Goal: Task Accomplishment & Management: Use online tool/utility

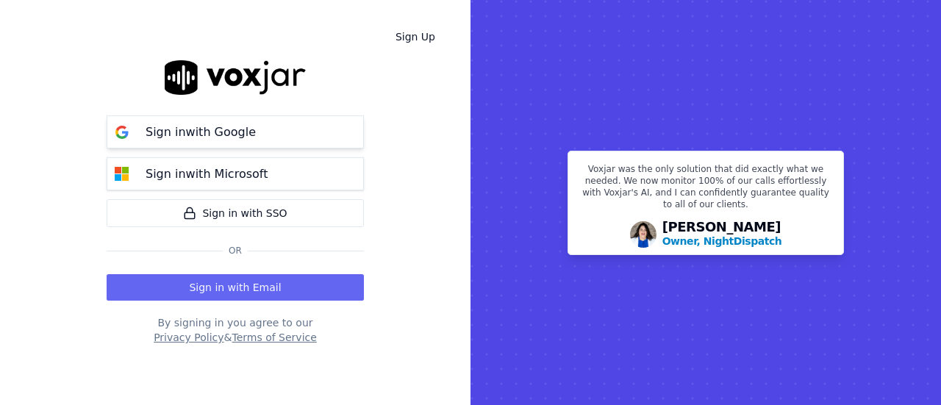
click at [279, 137] on button "Sign in with Google" at bounding box center [235, 131] width 257 height 33
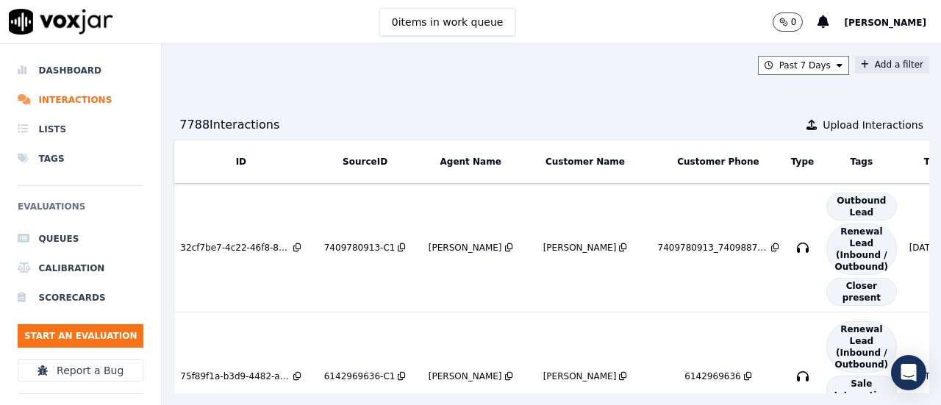
click at [878, 62] on button "Add a filter" at bounding box center [892, 65] width 74 height 18
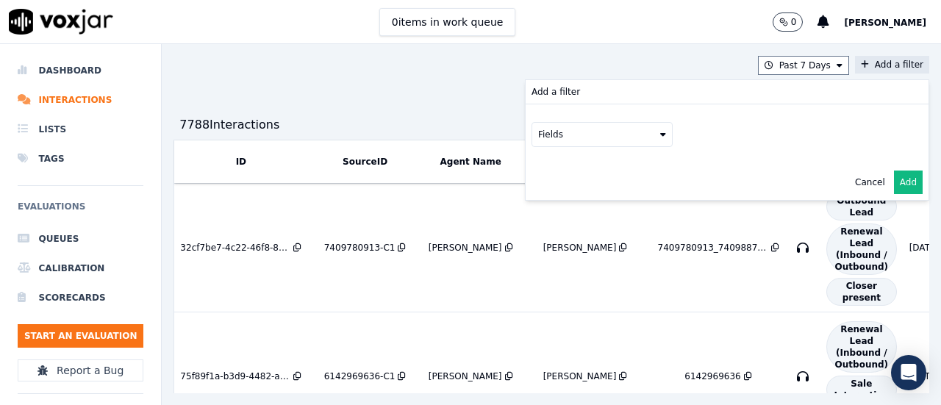
click at [660, 130] on icon at bounding box center [663, 134] width 6 height 9
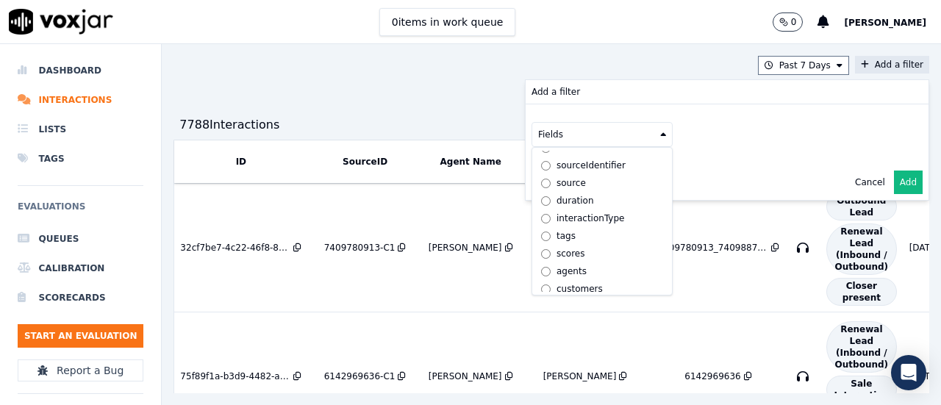
scroll to position [46, 0]
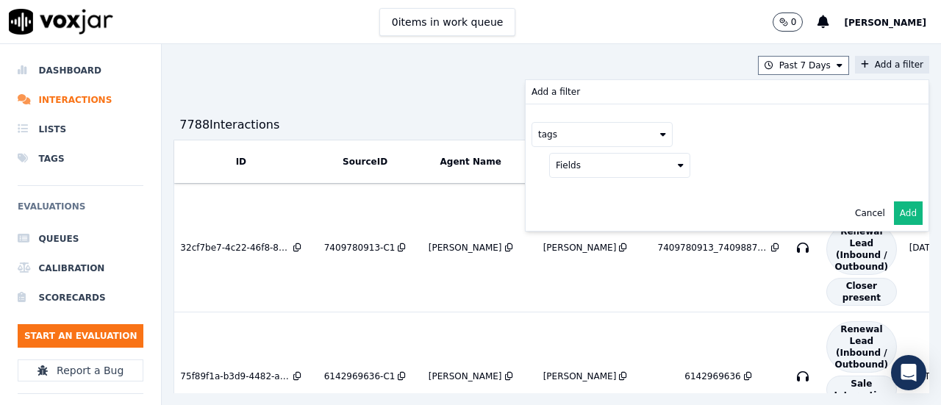
click at [678, 165] on icon at bounding box center [681, 165] width 6 height 9
click at [894, 209] on button "Add" at bounding box center [908, 213] width 29 height 24
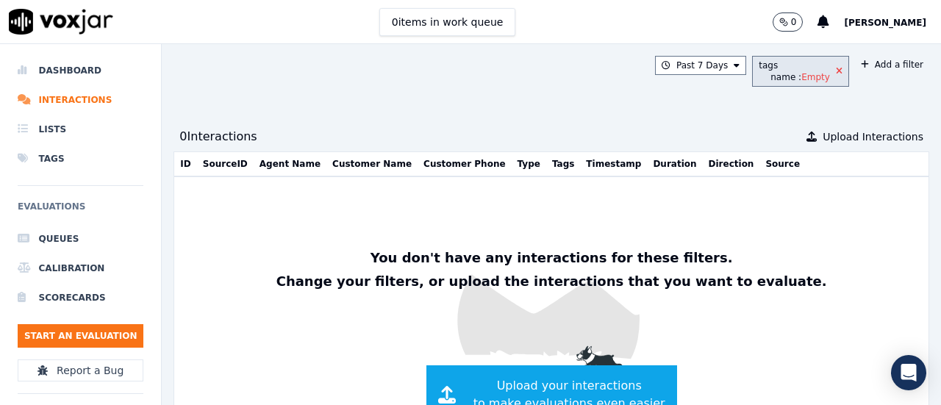
click at [836, 72] on icon at bounding box center [839, 71] width 7 height 9
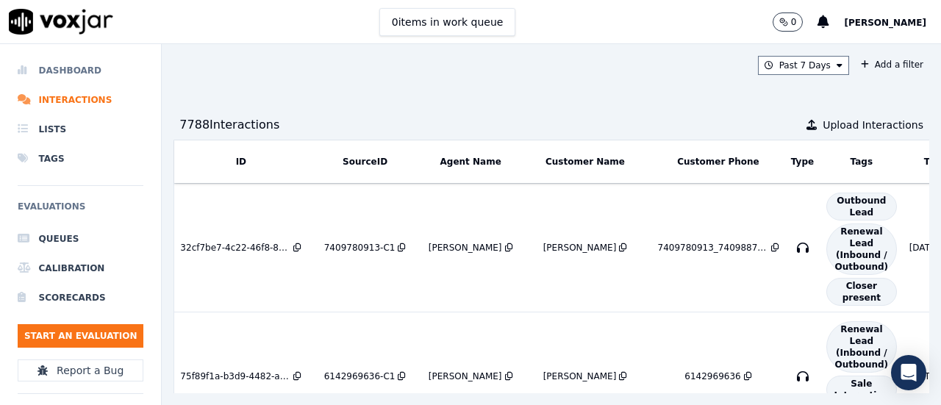
click at [68, 65] on li "Dashboard" at bounding box center [81, 70] width 126 height 29
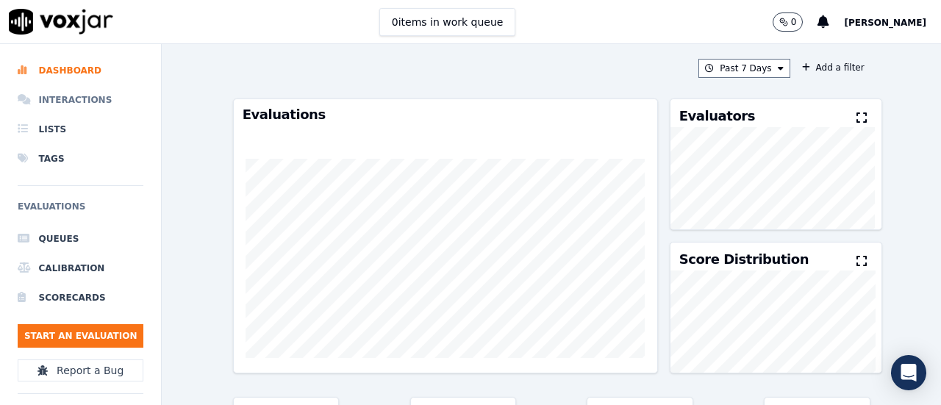
click at [68, 98] on li "Interactions" at bounding box center [81, 99] width 126 height 29
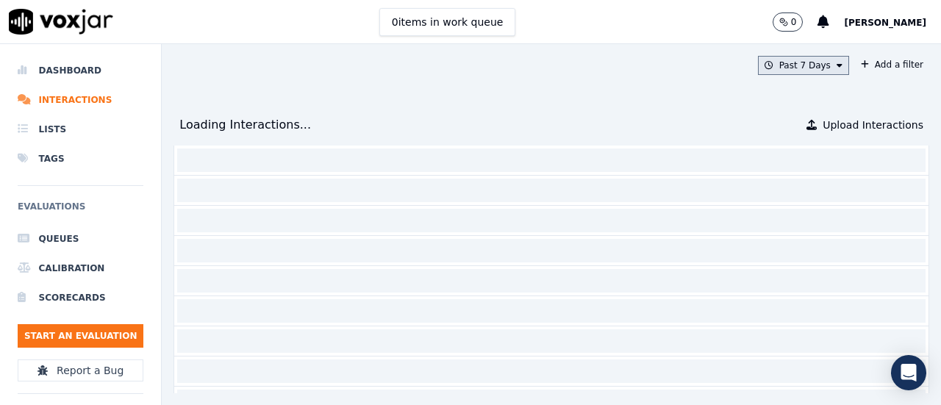
click at [800, 65] on button "Past 7 Days" at bounding box center [803, 65] width 91 height 19
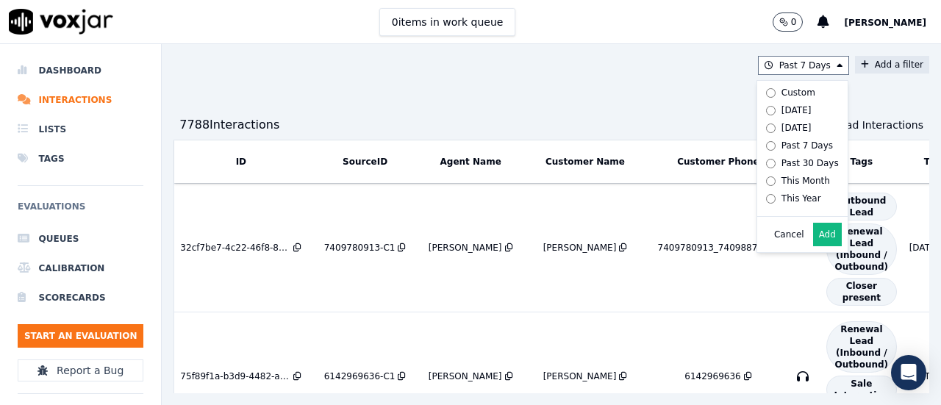
click at [855, 64] on button "Add a filter" at bounding box center [892, 65] width 74 height 18
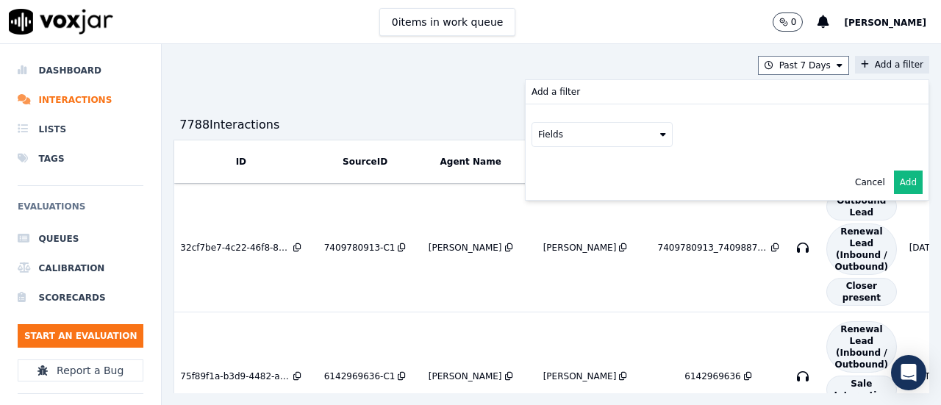
click at [549, 137] on button "Fields" at bounding box center [602, 134] width 141 height 25
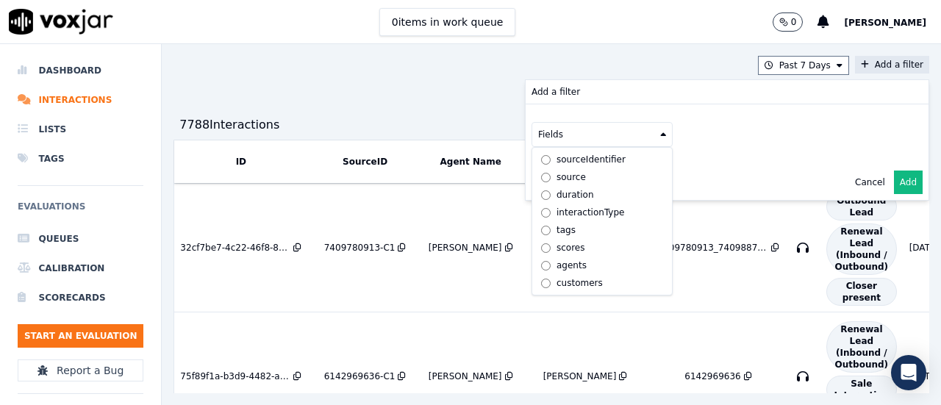
scroll to position [46, 0]
click at [557, 277] on div "customers" at bounding box center [580, 283] width 46 height 12
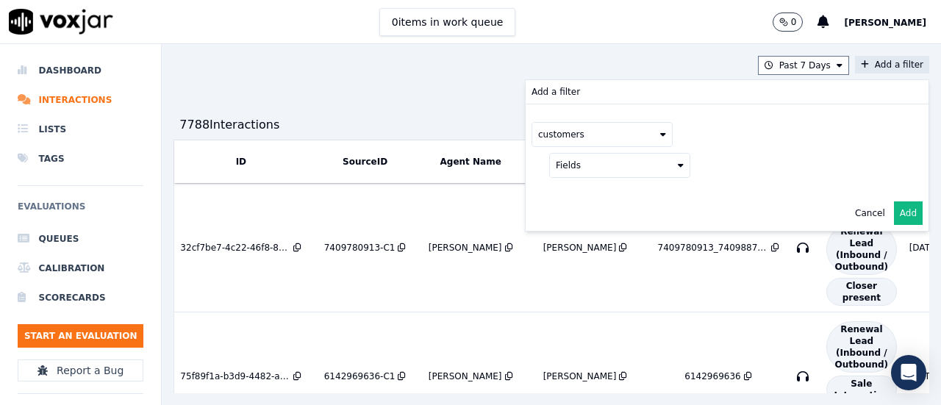
click at [609, 167] on button "Fields" at bounding box center [619, 165] width 141 height 25
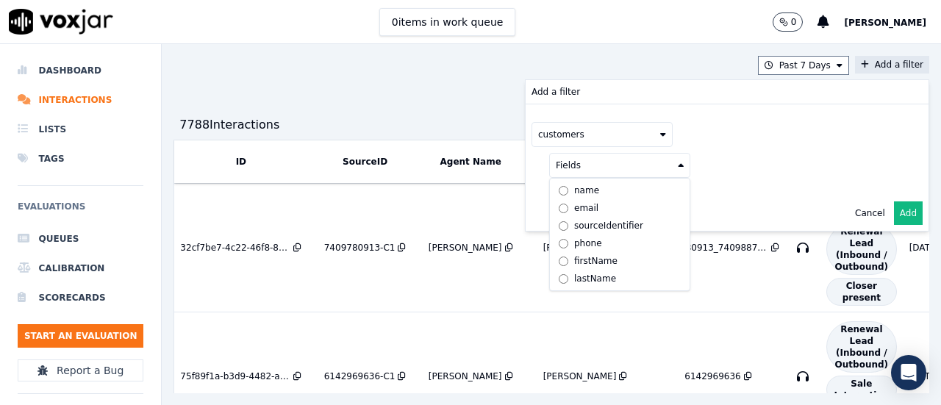
click at [553, 235] on label "phone" at bounding box center [620, 244] width 134 height 18
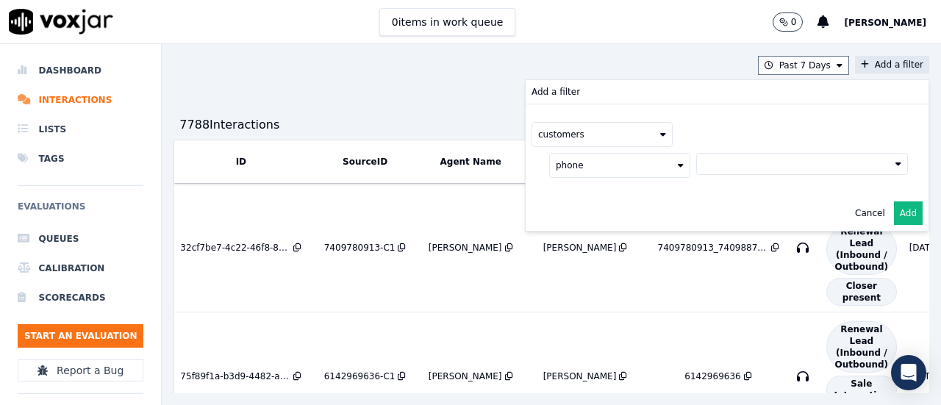
click at [696, 155] on button at bounding box center [802, 164] width 212 height 22
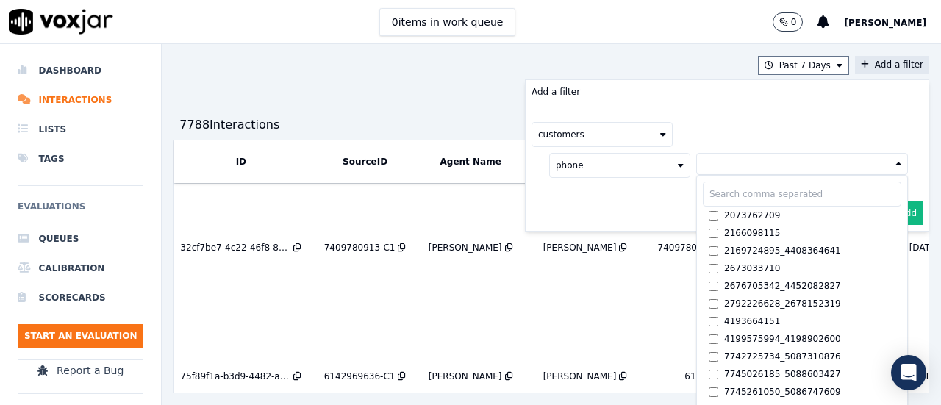
click at [704, 189] on input "text" at bounding box center [802, 194] width 199 height 25
paste input "2026835182"
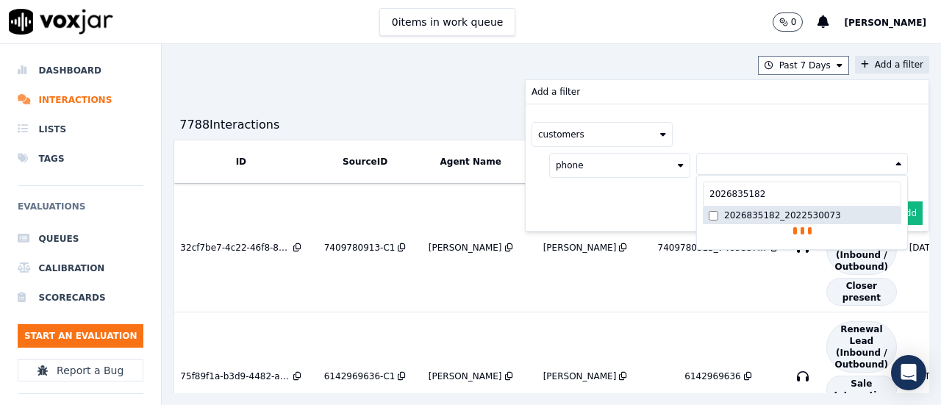
type input "2026835182"
click at [724, 215] on div "2026835182_2022530073" at bounding box center [782, 216] width 117 height 12
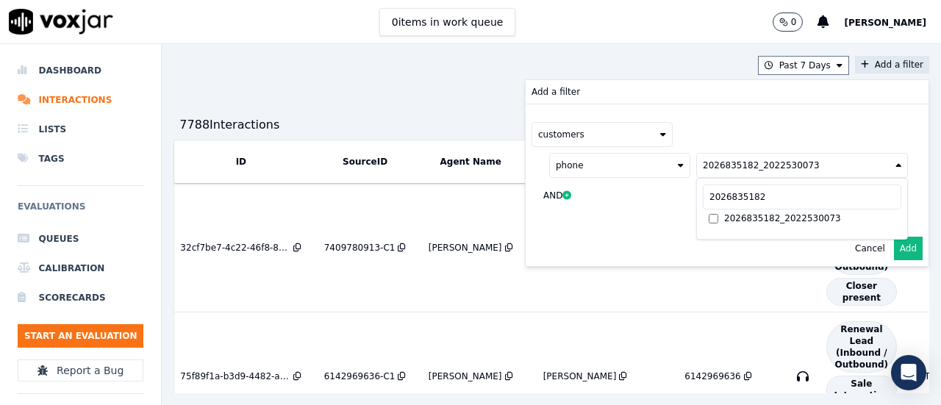
click at [617, 214] on div "customers phone 2026835182_2022530073 2026835182 2026835182_2022530073 AND" at bounding box center [727, 167] width 403 height 126
click at [894, 251] on button "Add" at bounding box center [908, 249] width 29 height 24
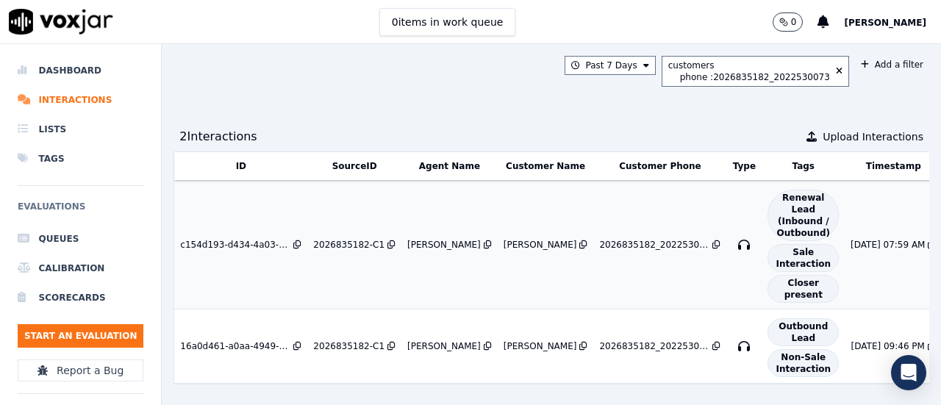
scroll to position [20, 0]
click at [332, 239] on div "2026835182-C1" at bounding box center [348, 245] width 71 height 12
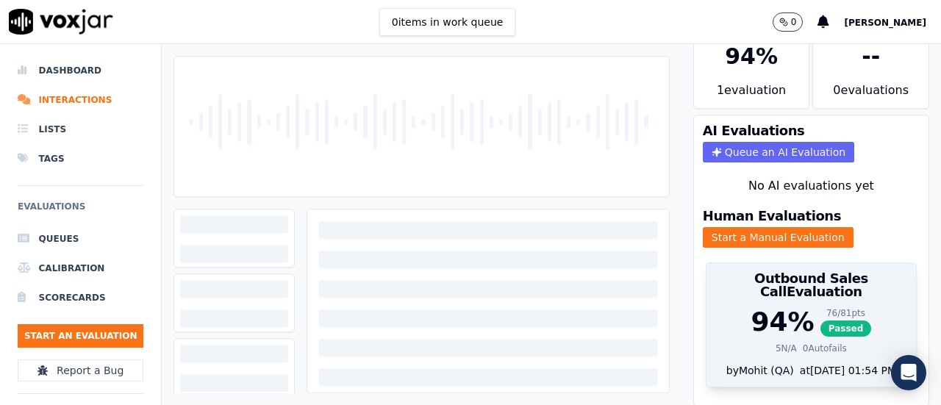
scroll to position [110, 0]
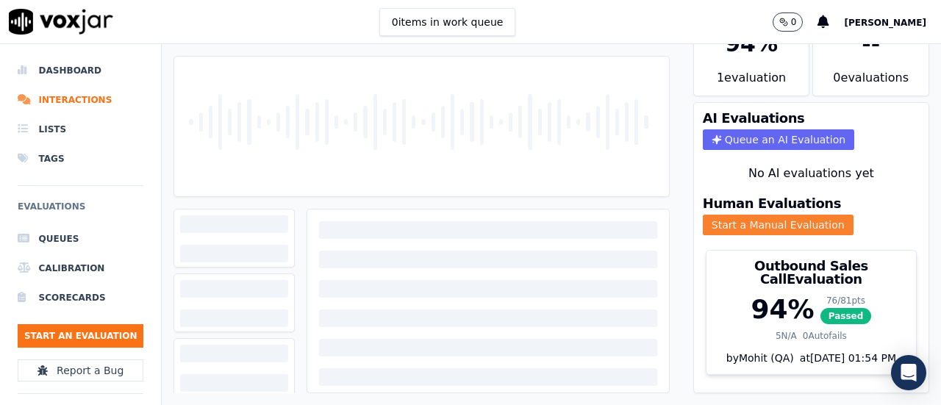
click at [779, 215] on button "Start a Manual Evaluation" at bounding box center [778, 225] width 151 height 21
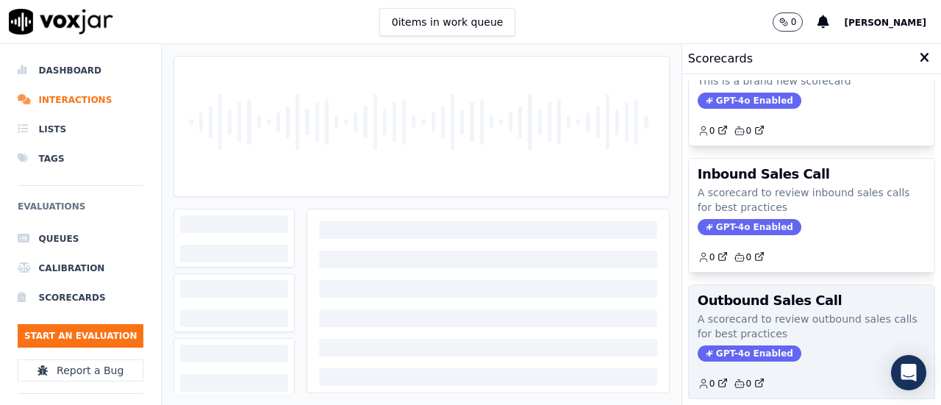
scroll to position [147, 0]
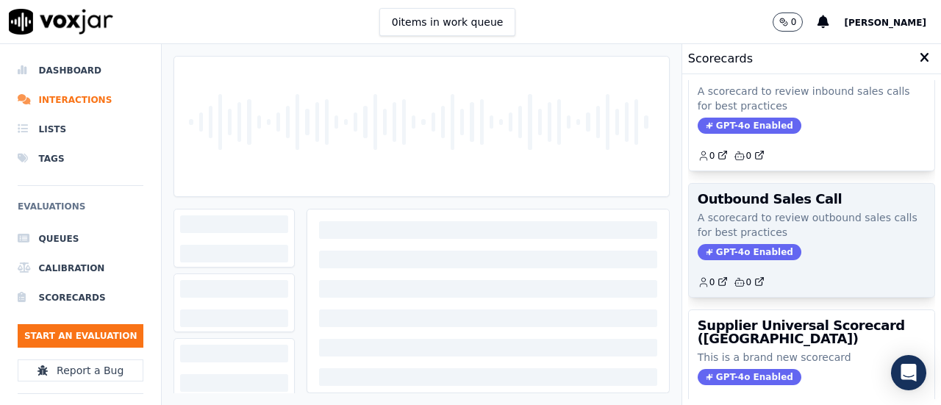
click at [792, 233] on p "A scorecard to review outbound sales calls for best practices" at bounding box center [812, 224] width 228 height 29
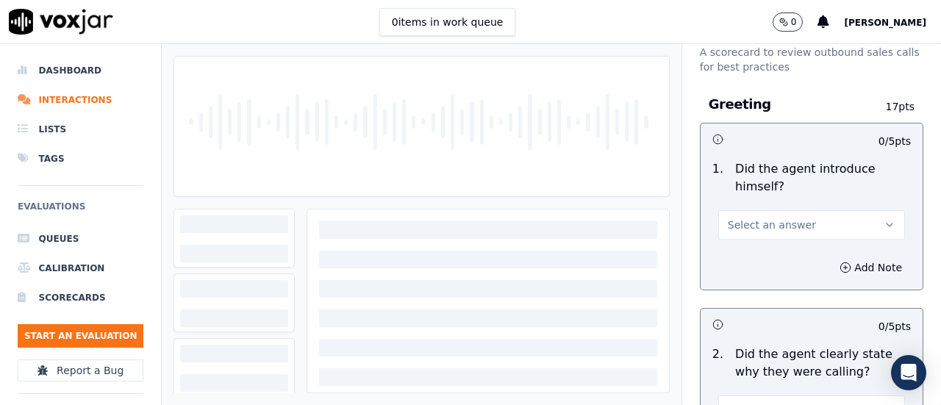
scroll to position [74, 0]
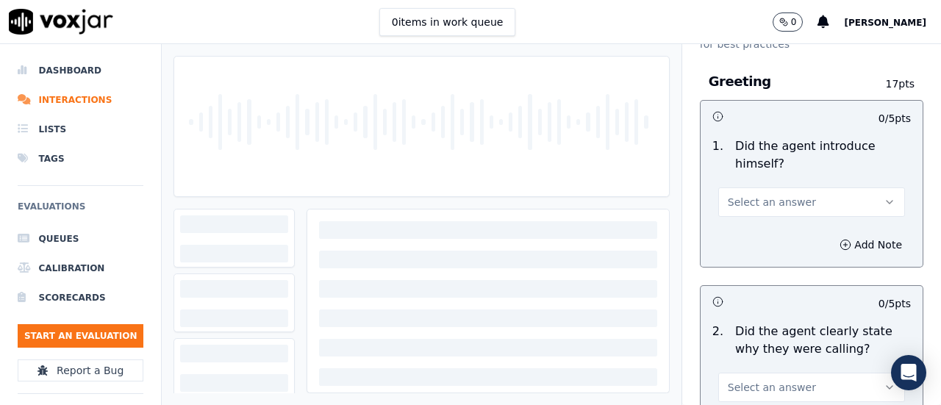
click at [759, 201] on span "Select an answer" at bounding box center [772, 202] width 88 height 15
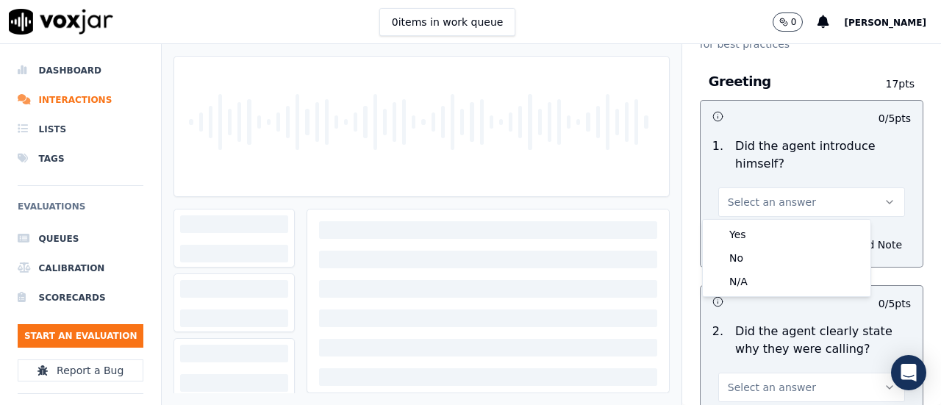
click at [759, 201] on span "Select an answer" at bounding box center [772, 202] width 88 height 15
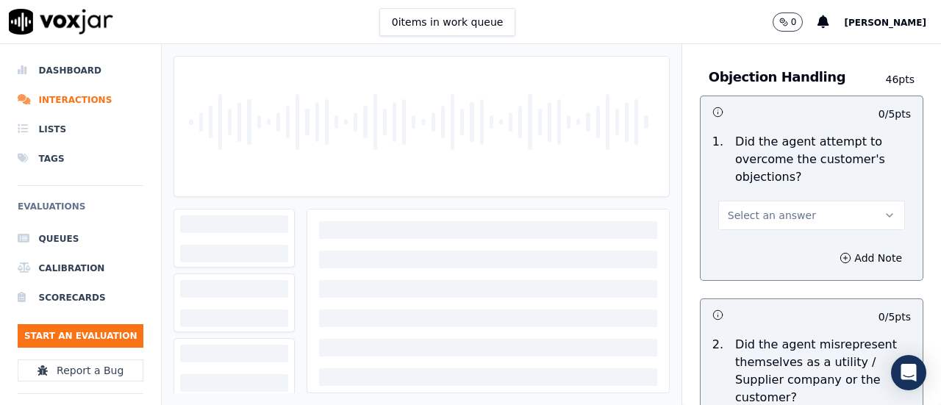
scroll to position [956, 0]
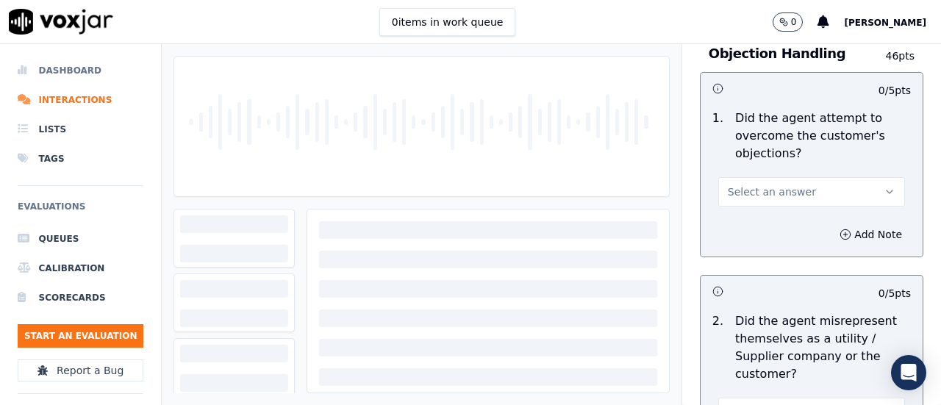
click at [81, 64] on li "Dashboard" at bounding box center [81, 70] width 126 height 29
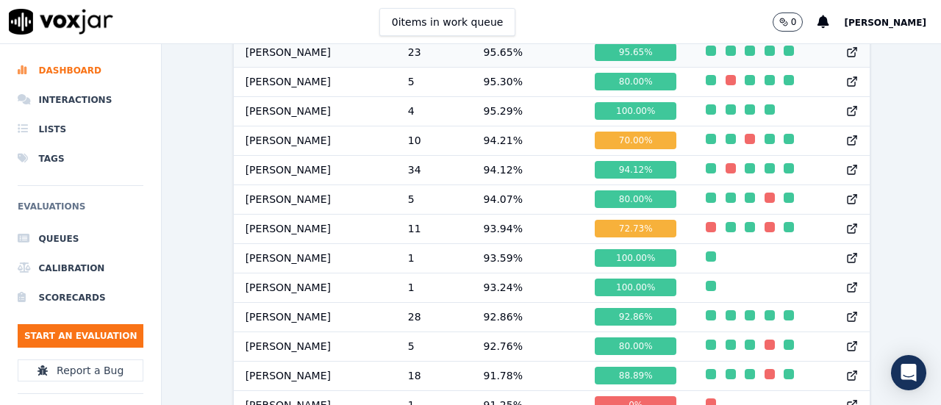
scroll to position [956, 0]
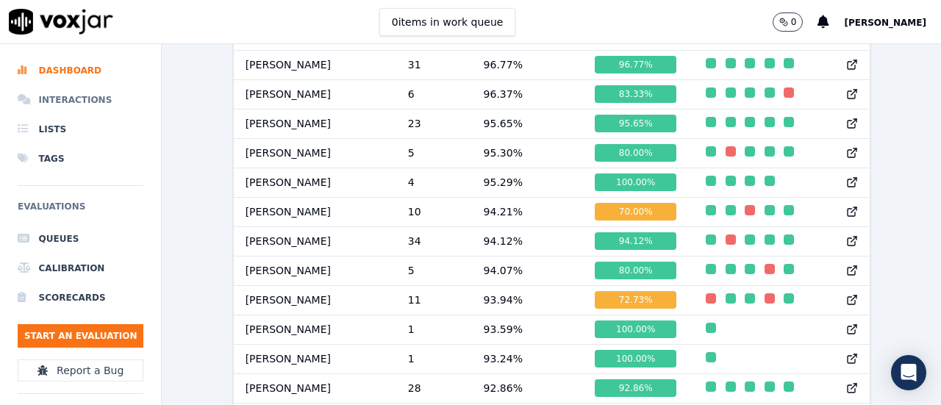
click at [60, 106] on li "Interactions" at bounding box center [81, 99] width 126 height 29
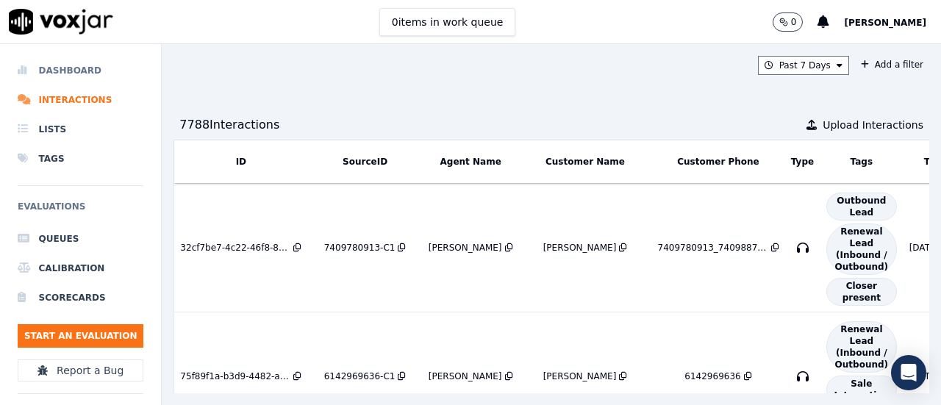
click at [76, 82] on li "Dashboard" at bounding box center [81, 70] width 126 height 29
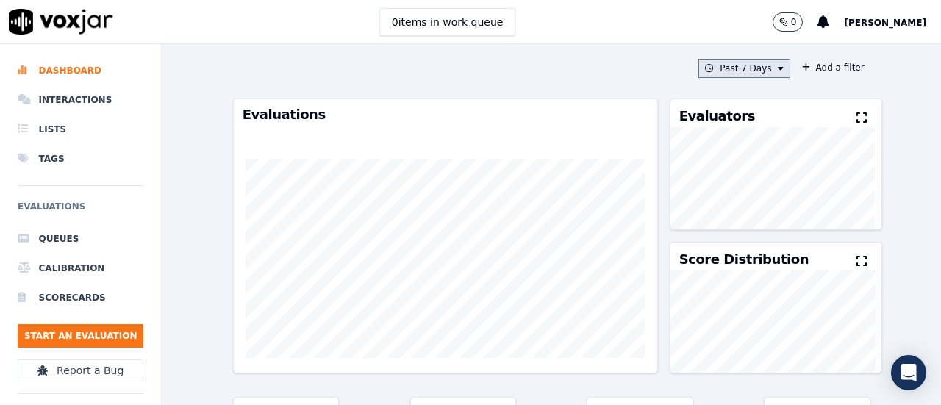
click at [715, 72] on button "Past 7 Days" at bounding box center [743, 68] width 91 height 19
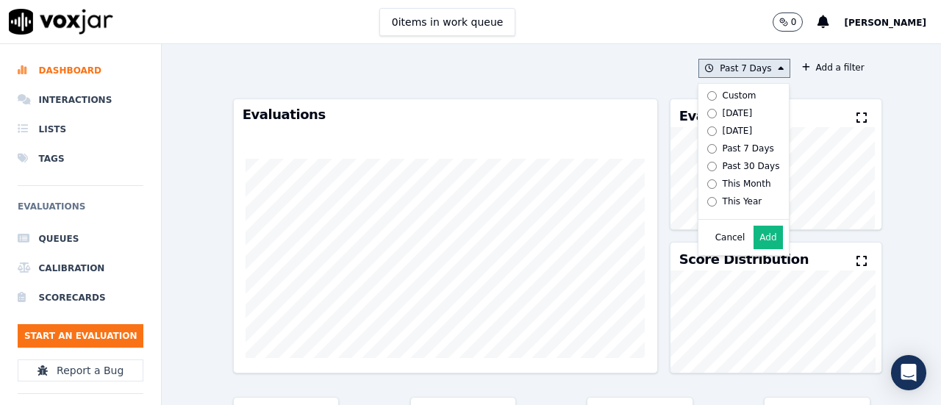
click at [723, 96] on div "Custom" at bounding box center [740, 96] width 34 height 12
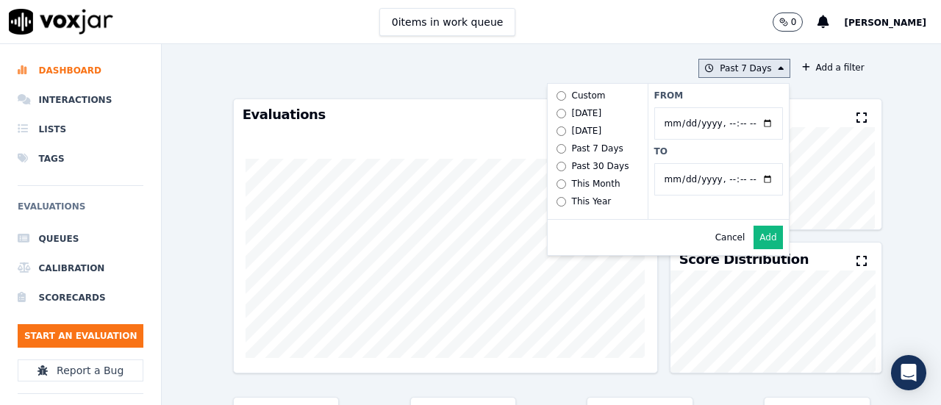
click at [669, 123] on input "From" at bounding box center [718, 123] width 129 height 32
click at [654, 126] on input "From" at bounding box center [718, 123] width 129 height 32
click at [751, 123] on input "From" at bounding box center [718, 123] width 129 height 32
type input "2025-06-21T00:00"
click at [748, 124] on input "From" at bounding box center [718, 123] width 129 height 32
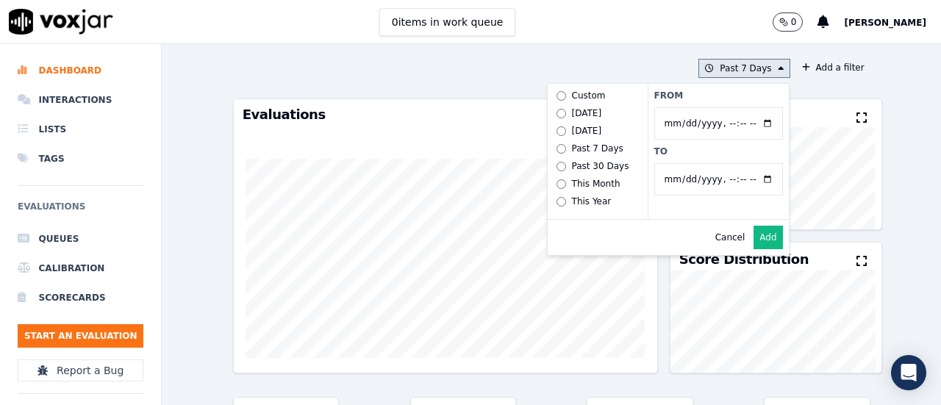
click at [748, 124] on input "From" at bounding box center [718, 123] width 129 height 32
click at [566, 248] on div "Cancel Add" at bounding box center [668, 237] width 241 height 35
click at [748, 176] on input "To" at bounding box center [718, 179] width 129 height 32
type input "2025-07-20T23:59"
click at [571, 220] on hr at bounding box center [668, 219] width 241 height 1
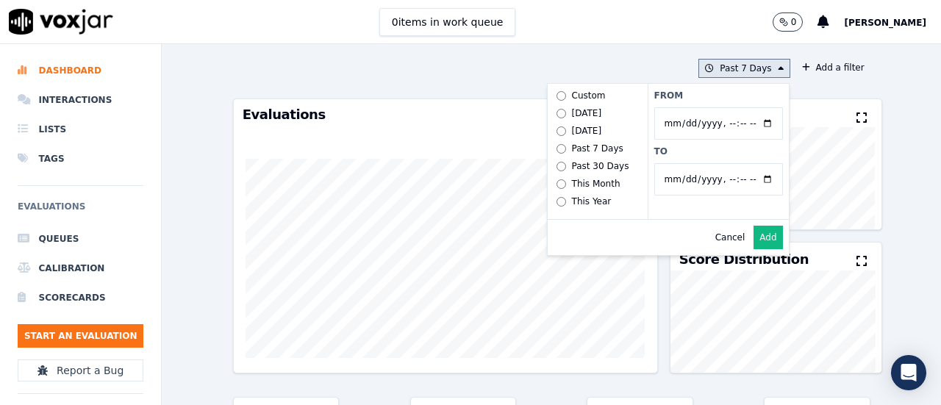
click at [757, 247] on button "Add" at bounding box center [768, 238] width 29 height 24
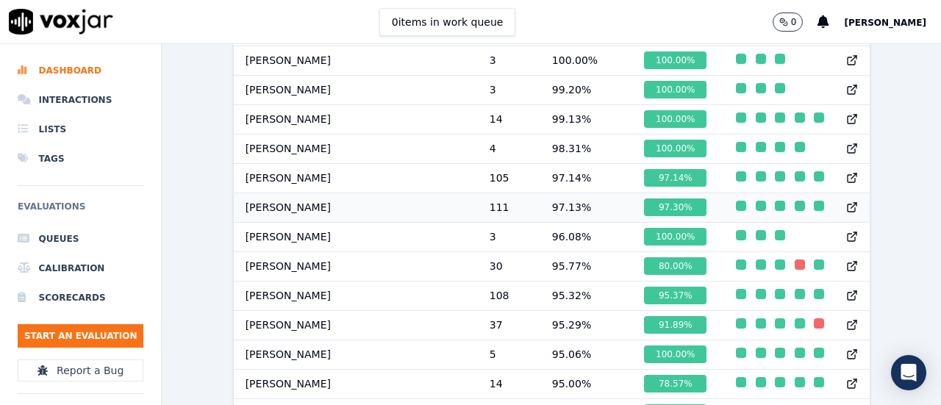
scroll to position [962, 0]
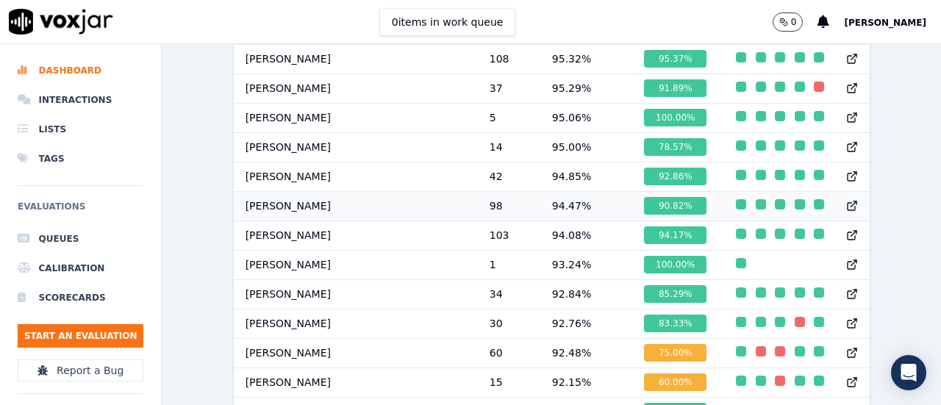
click at [478, 211] on td "98" at bounding box center [509, 205] width 62 height 29
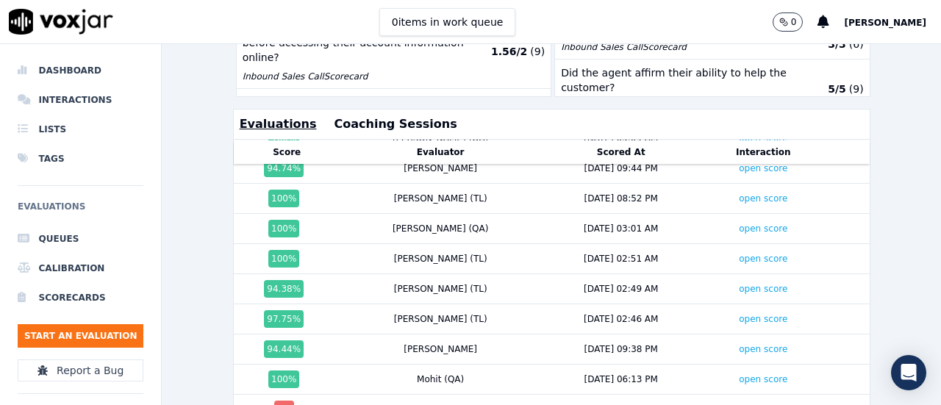
scroll to position [292, 0]
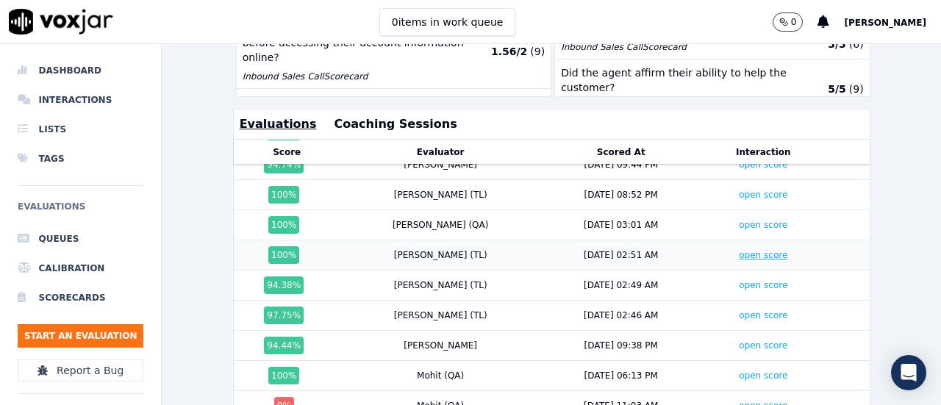
click at [739, 250] on link "open score" at bounding box center [763, 255] width 49 height 10
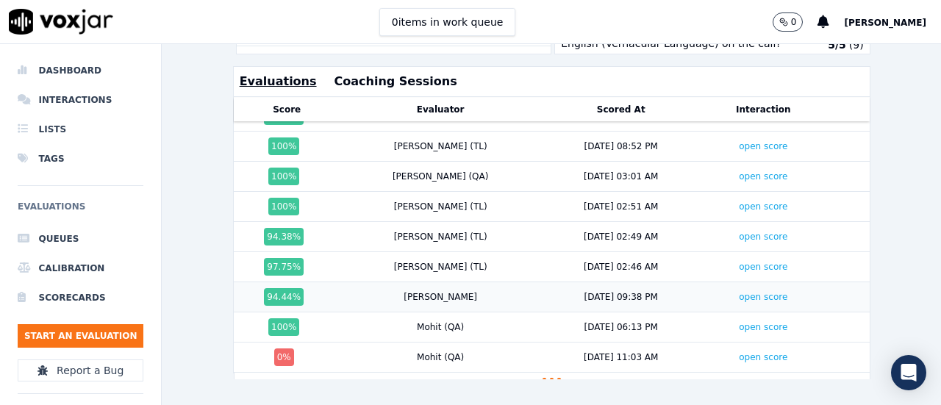
scroll to position [579, 0]
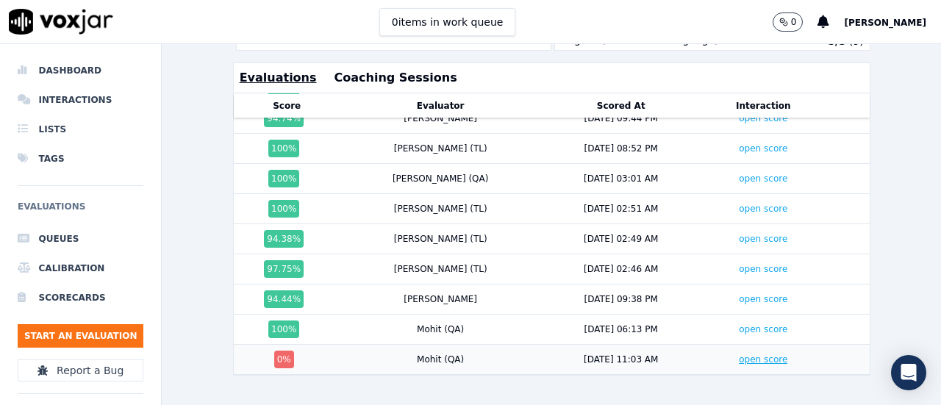
click at [739, 354] on link "open score" at bounding box center [763, 359] width 49 height 10
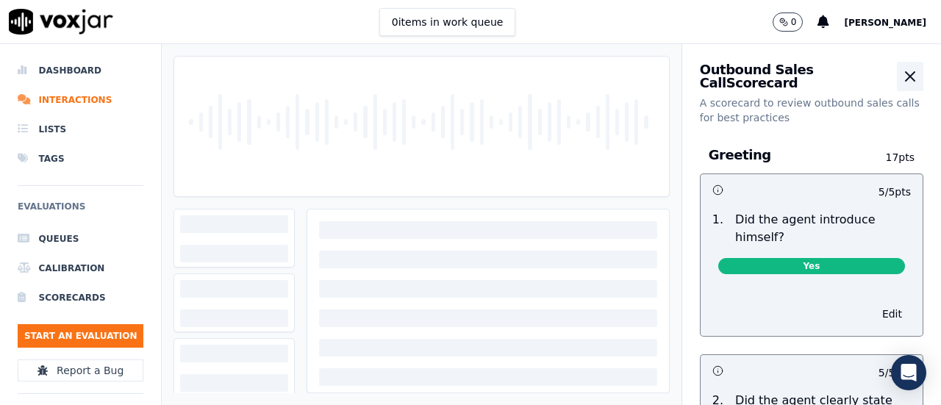
click at [901, 74] on icon "button" at bounding box center [910, 77] width 18 height 18
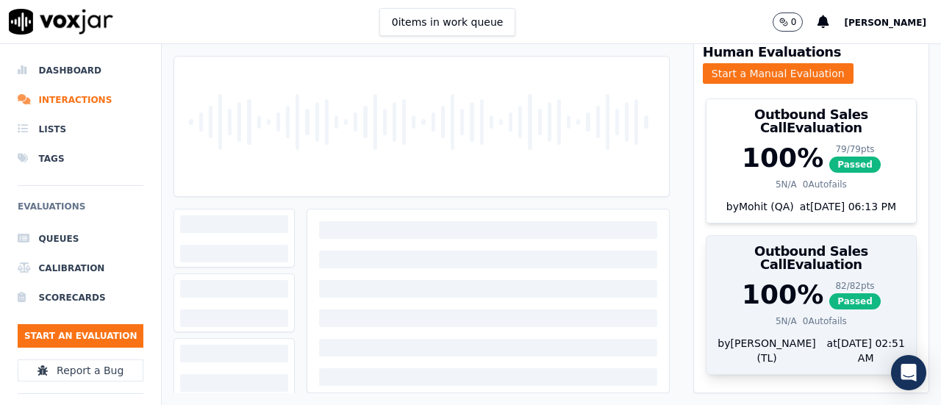
scroll to position [262, 0]
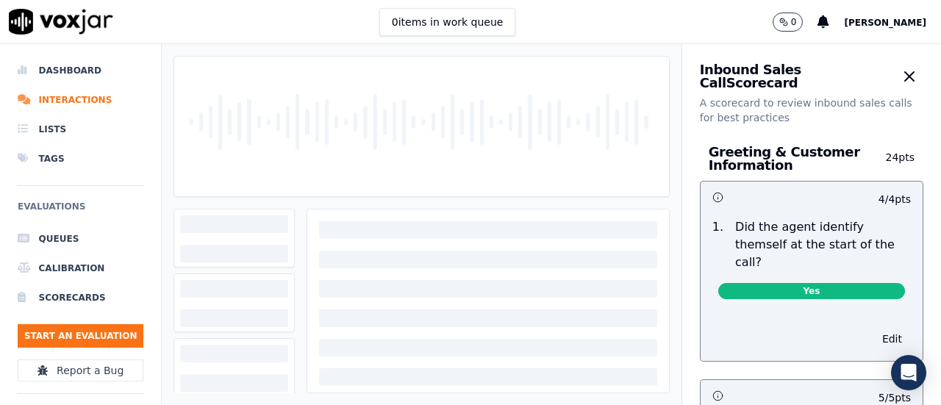
click at [901, 73] on icon "button" at bounding box center [910, 77] width 18 height 18
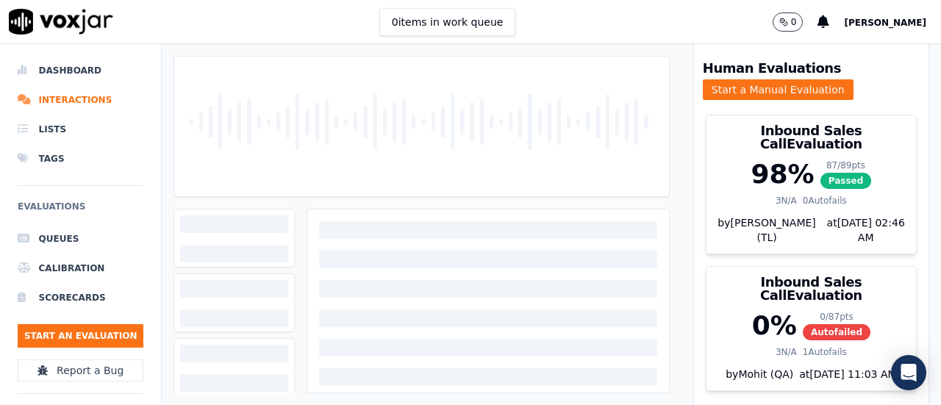
scroll to position [235, 0]
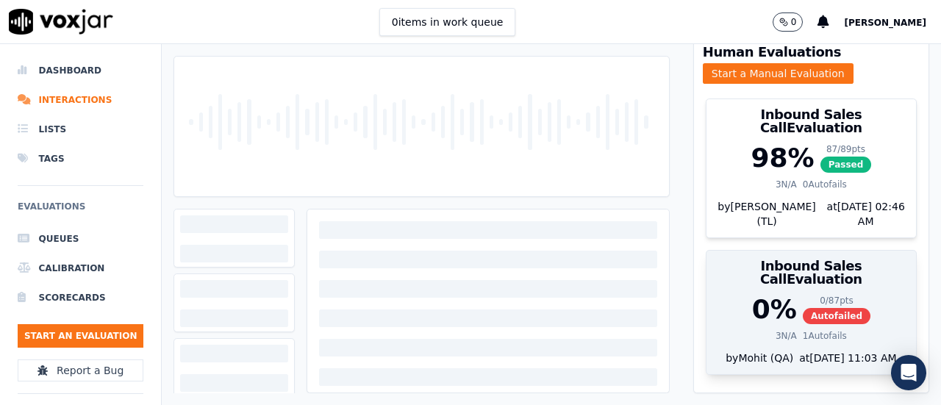
click at [768, 300] on div "0 % 0 / 87 pts Autofailed 3 N/A 1 Autofails" at bounding box center [812, 323] width 210 height 56
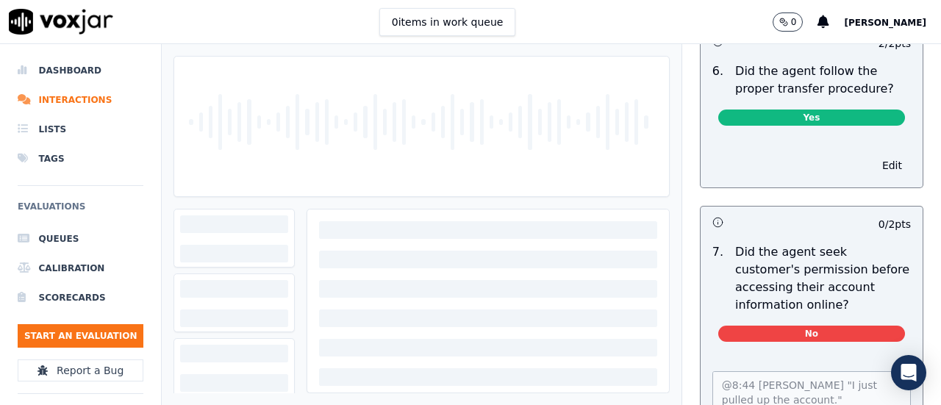
scroll to position [3161, 0]
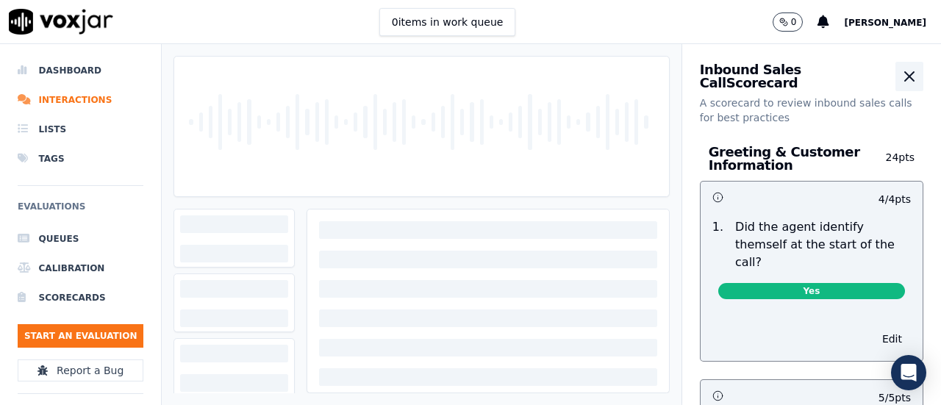
click at [905, 79] on icon "button" at bounding box center [909, 76] width 9 height 9
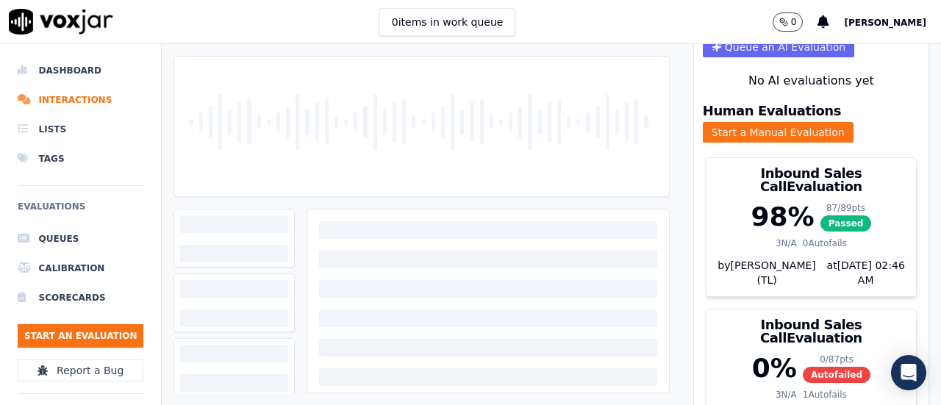
scroll to position [221, 0]
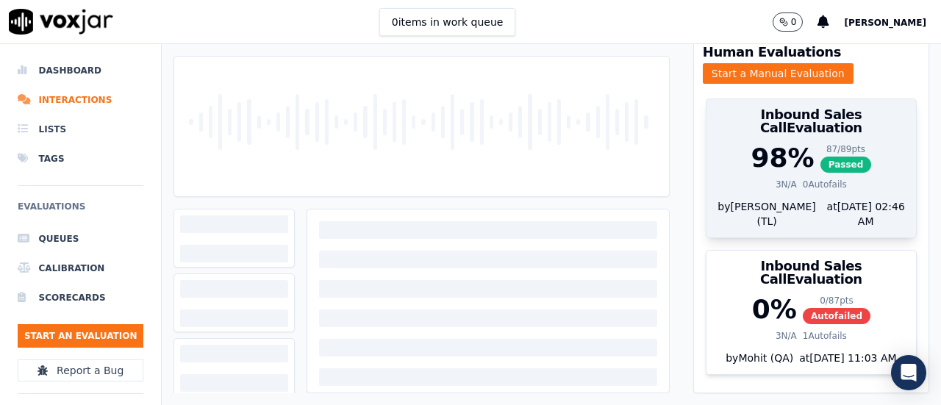
click at [772, 171] on div "98 % 87 / 89 pts Passed 3 N/A 0 Autofails" at bounding box center [812, 171] width 210 height 56
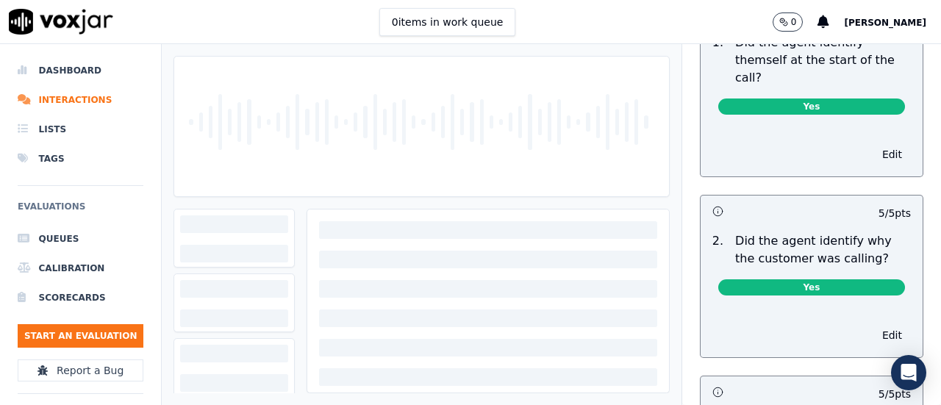
scroll to position [0, 0]
